Goal: Information Seeking & Learning: Learn about a topic

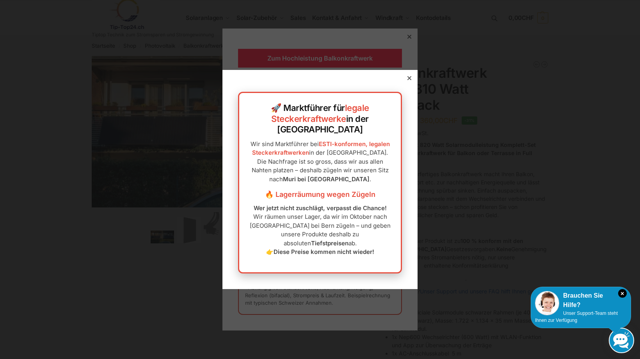
click at [407, 80] on icon at bounding box center [409, 78] width 4 height 4
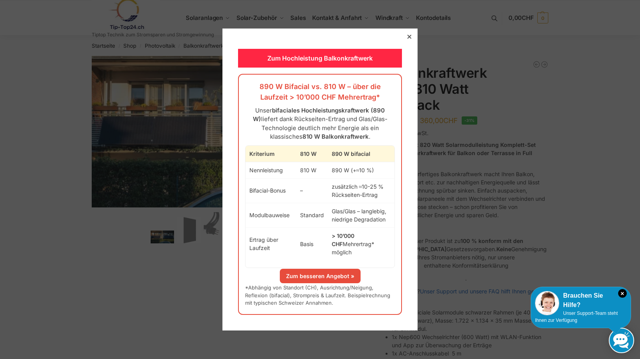
click at [408, 39] on icon at bounding box center [409, 37] width 4 height 4
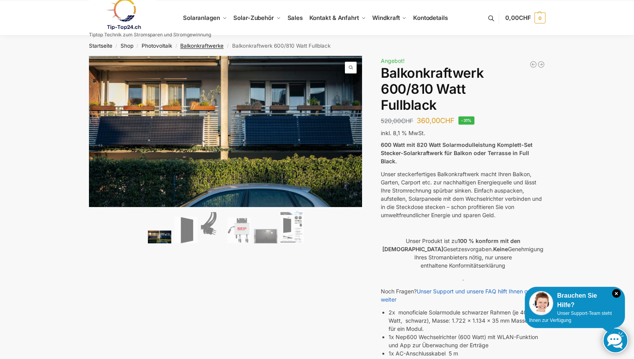
click at [203, 43] on link "Balkonkraftwerke" at bounding box center [201, 46] width 43 height 6
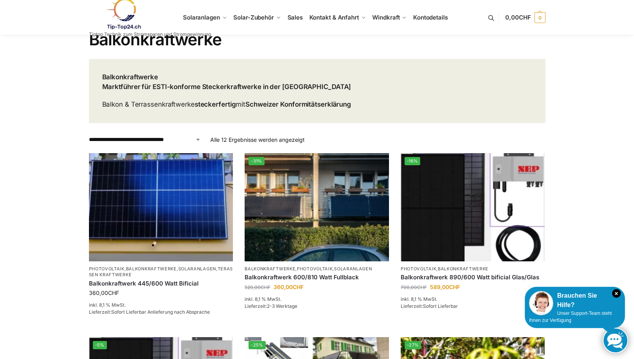
scroll to position [156, 0]
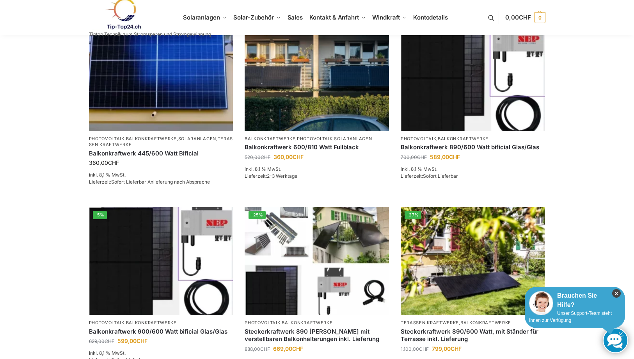
click at [618, 292] on icon "×" at bounding box center [616, 293] width 9 height 9
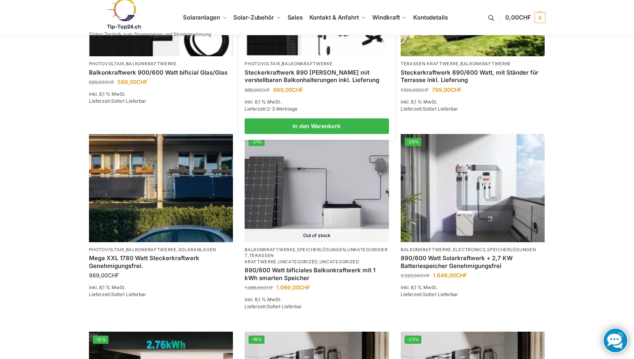
scroll to position [374, 0]
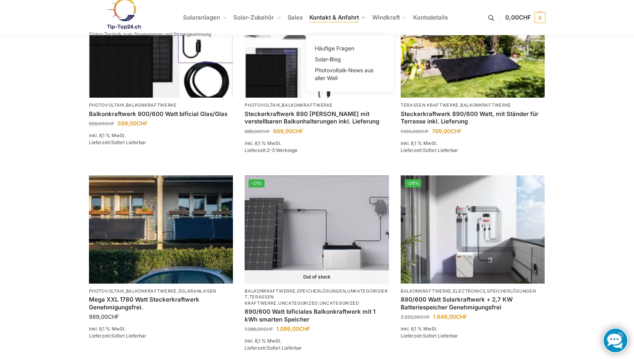
click at [327, 15] on span "Kontakt & Anfahrt" at bounding box center [334, 17] width 50 height 7
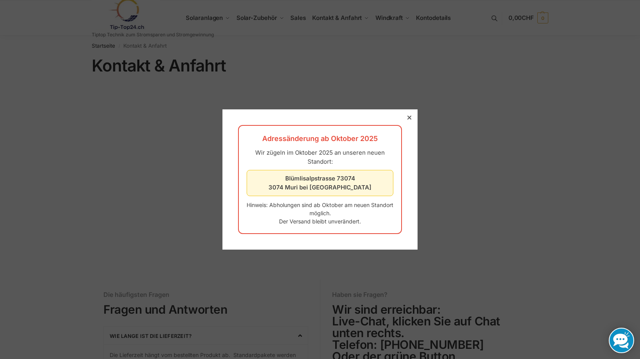
click at [407, 118] on icon at bounding box center [409, 118] width 4 height 4
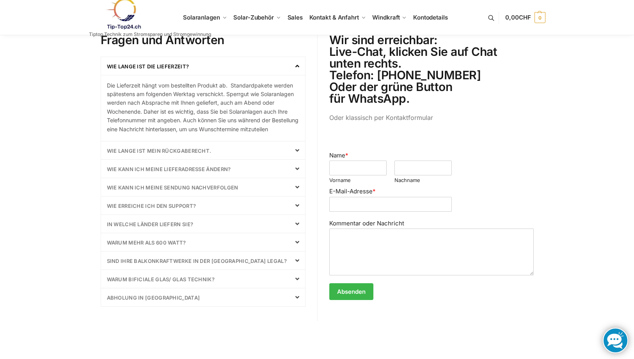
scroll to position [273, 0]
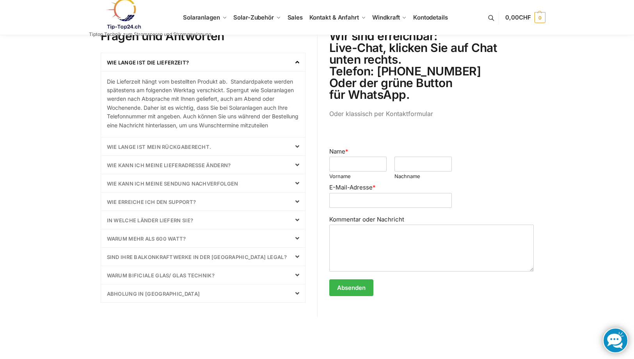
click at [167, 236] on link "Warum mehr als 600 Watt?" at bounding box center [146, 238] width 79 height 6
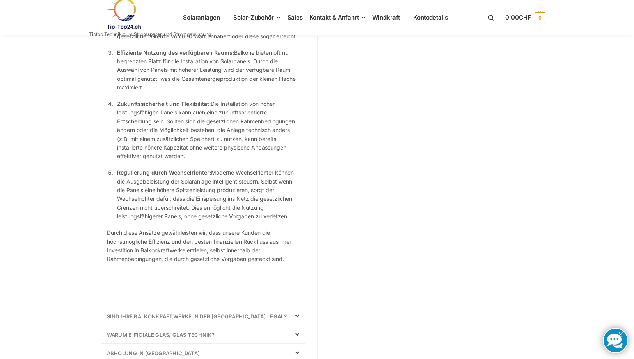
scroll to position [703, 0]
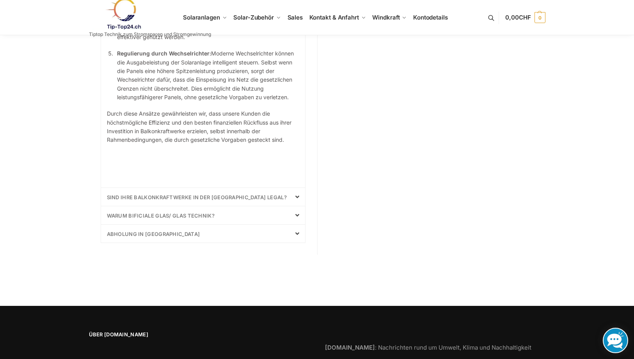
click at [198, 197] on link "sind Ihre Balkonkraftwerke in der Schweiz Legal?" at bounding box center [197, 197] width 180 height 6
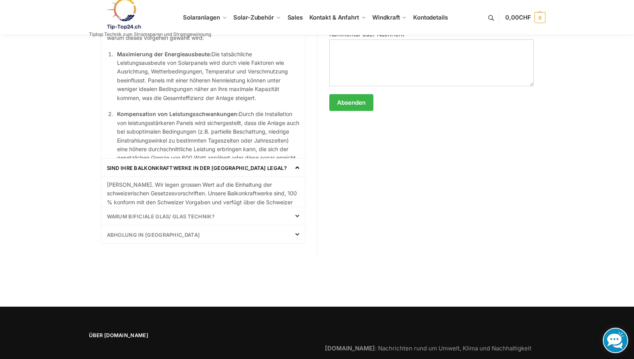
scroll to position [403, 0]
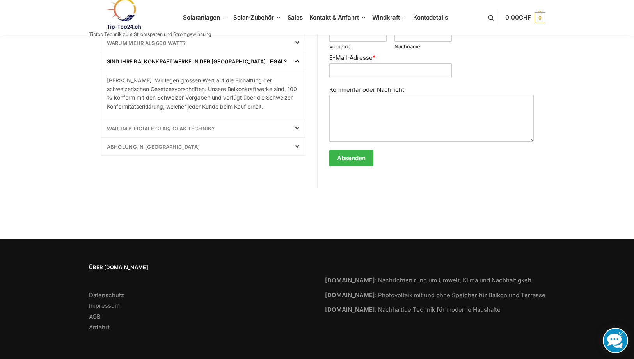
click at [149, 145] on link "Abholung in Laupen" at bounding box center [153, 147] width 93 height 6
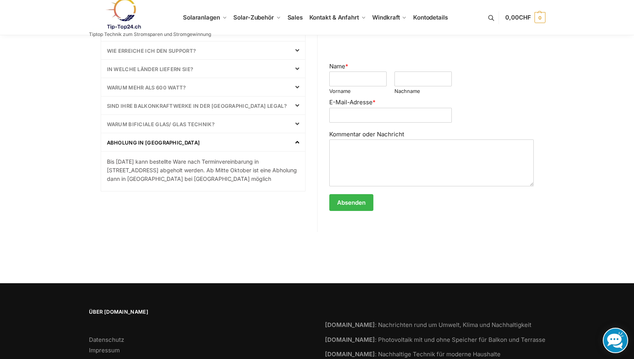
scroll to position [286, 0]
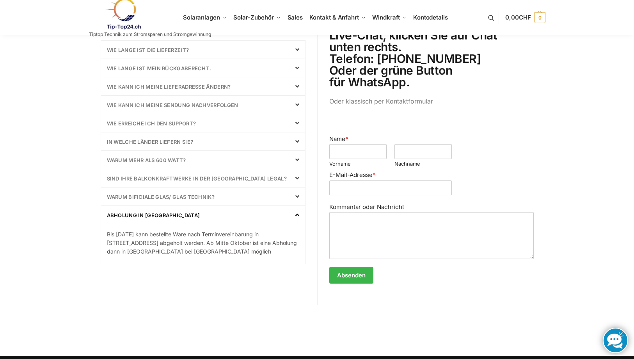
click at [207, 16] on link at bounding box center [150, 14] width 122 height 32
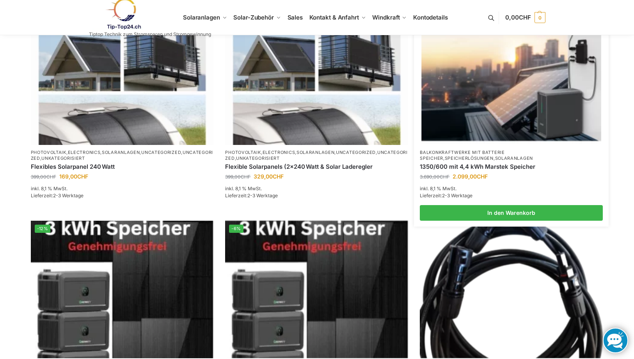
scroll to position [234, 0]
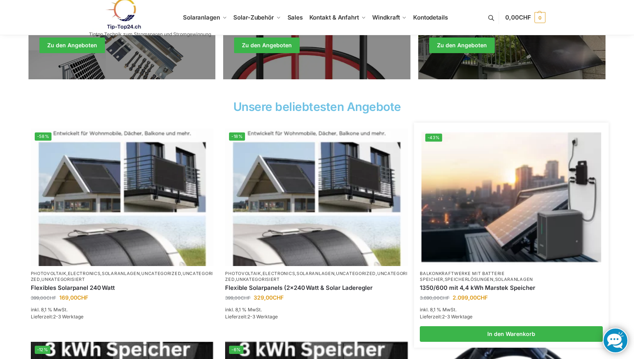
click at [511, 192] on img at bounding box center [512, 197] width 180 height 135
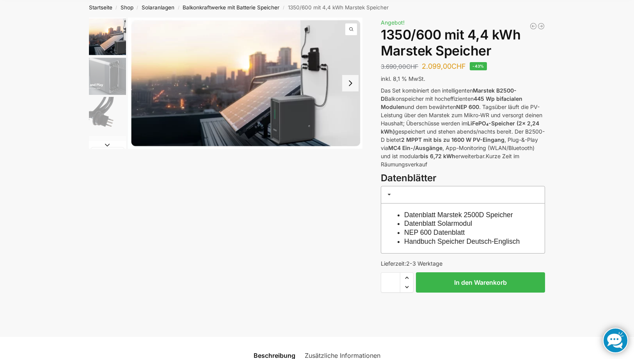
scroll to position [78, 0]
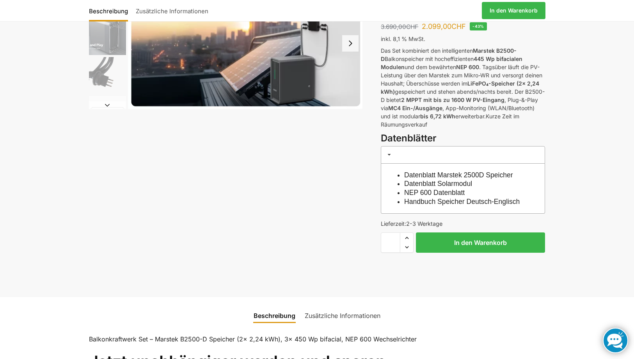
click at [453, 200] on link "Handbuch Speicher Deutsch-Englisch" at bounding box center [462, 201] width 116 height 8
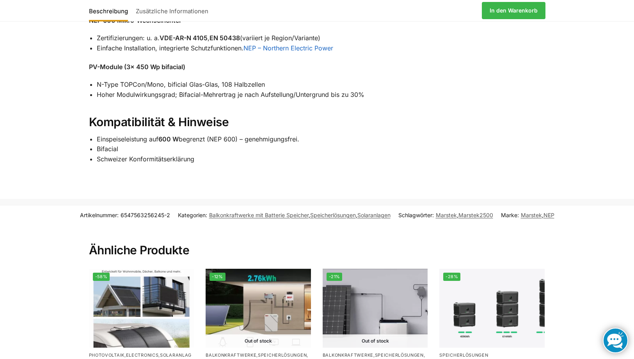
scroll to position [1054, 0]
